Goal: Transaction & Acquisition: Purchase product/service

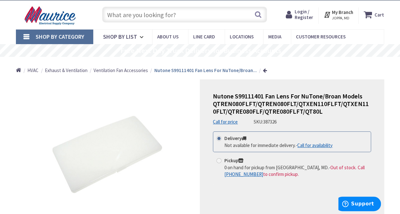
scroll to position [13, 0]
click at [324, 145] on link "Call for availability" at bounding box center [314, 145] width 35 height 7
click at [348, 201] on icon "Support" at bounding box center [345, 204] width 6 height 6
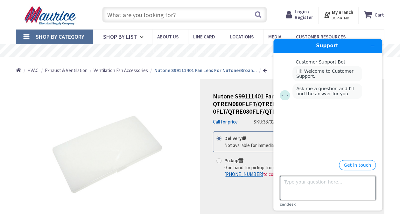
click at [332, 187] on textarea "Type your question here..." at bounding box center [327, 188] width 95 height 24
type textarea "I would like to buy this part. Is it available and how much is it?"
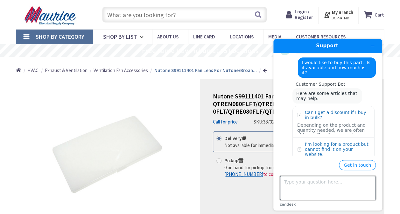
scroll to position [34, 0]
